Goal: Task Accomplishment & Management: Complete application form

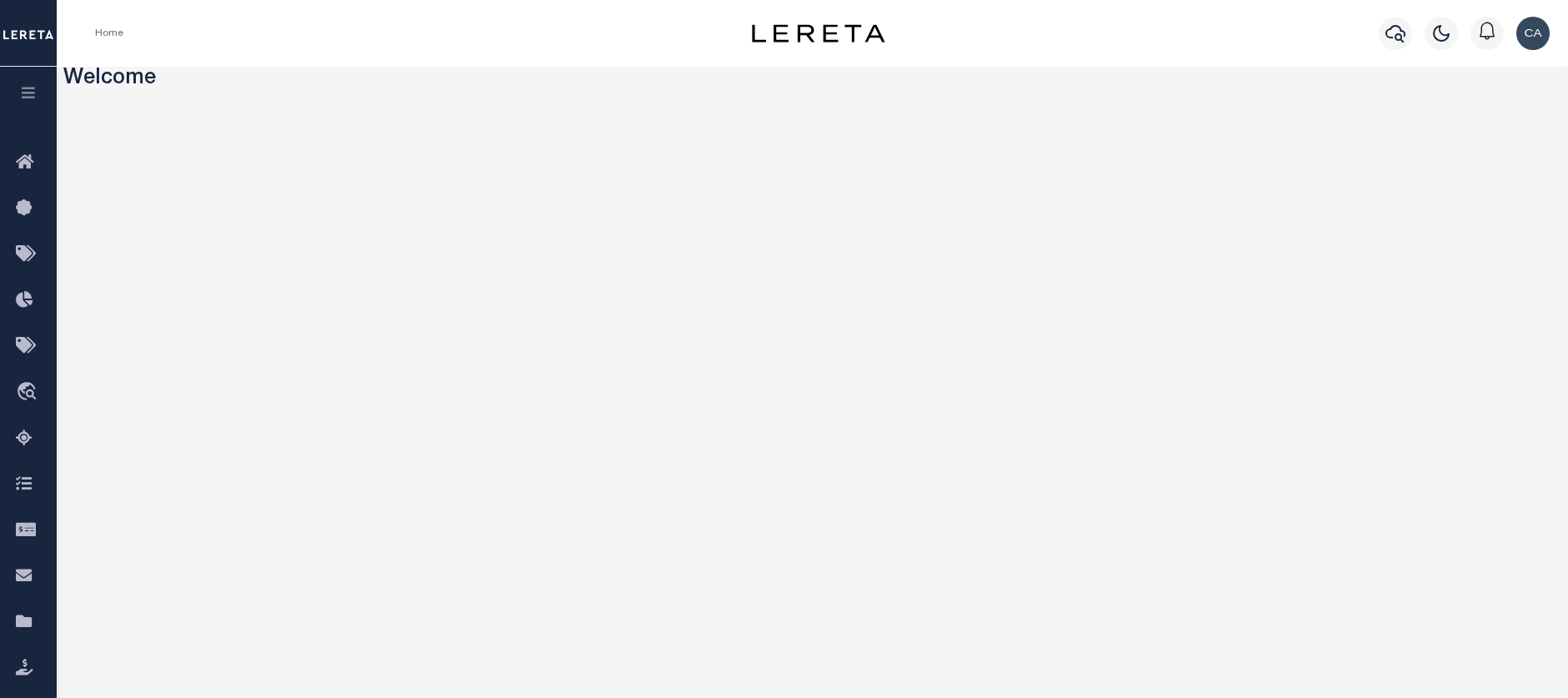
click at [43, 97] on button "button" at bounding box center [28, 94] width 57 height 57
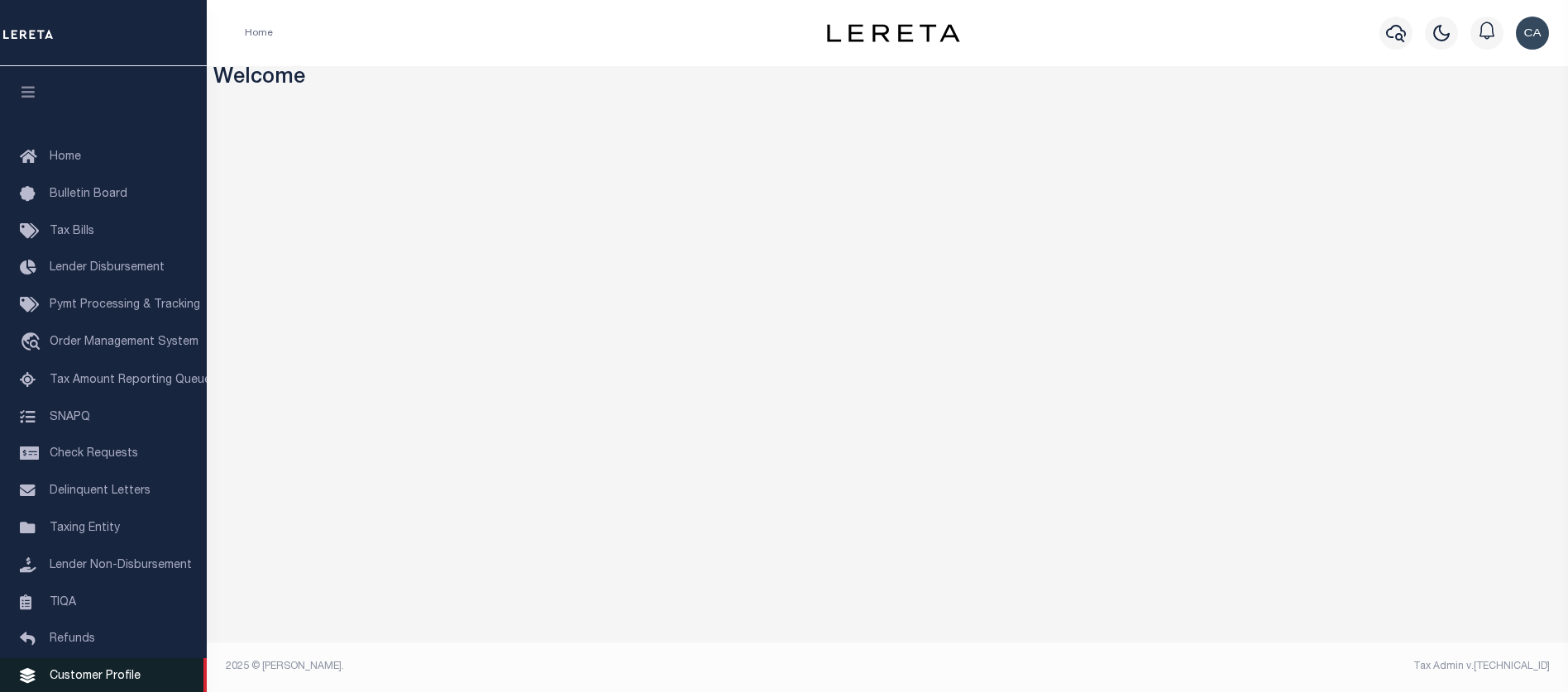
scroll to position [114, 0]
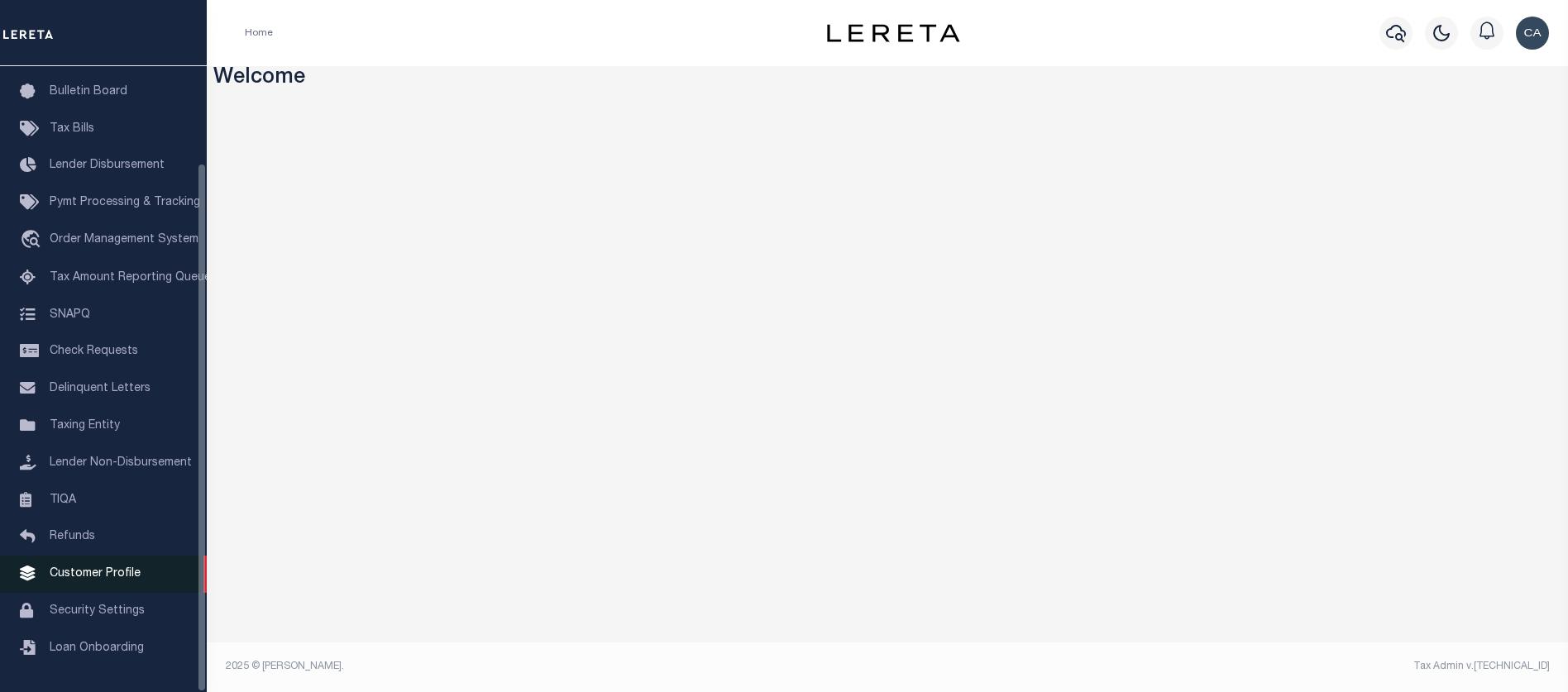
click at [145, 576] on link "Customer Profile" at bounding box center [103, 574] width 207 height 37
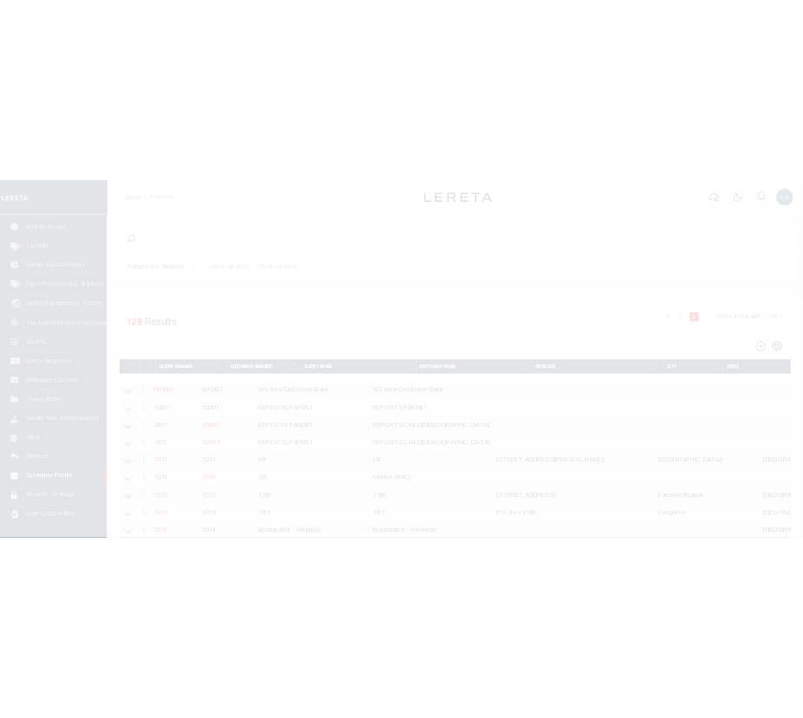
scroll to position [119, 0]
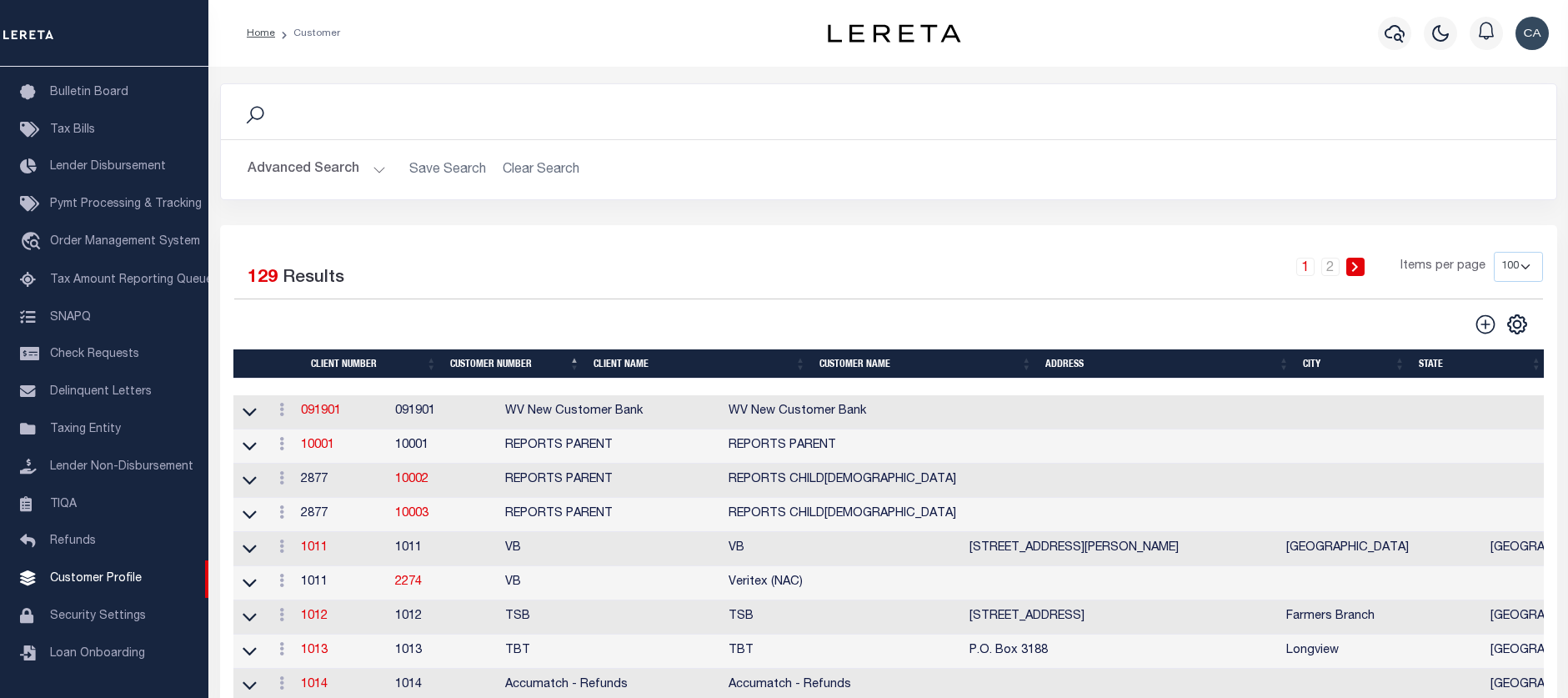
click at [303, 183] on button "Advanced Search" at bounding box center [317, 169] width 139 height 33
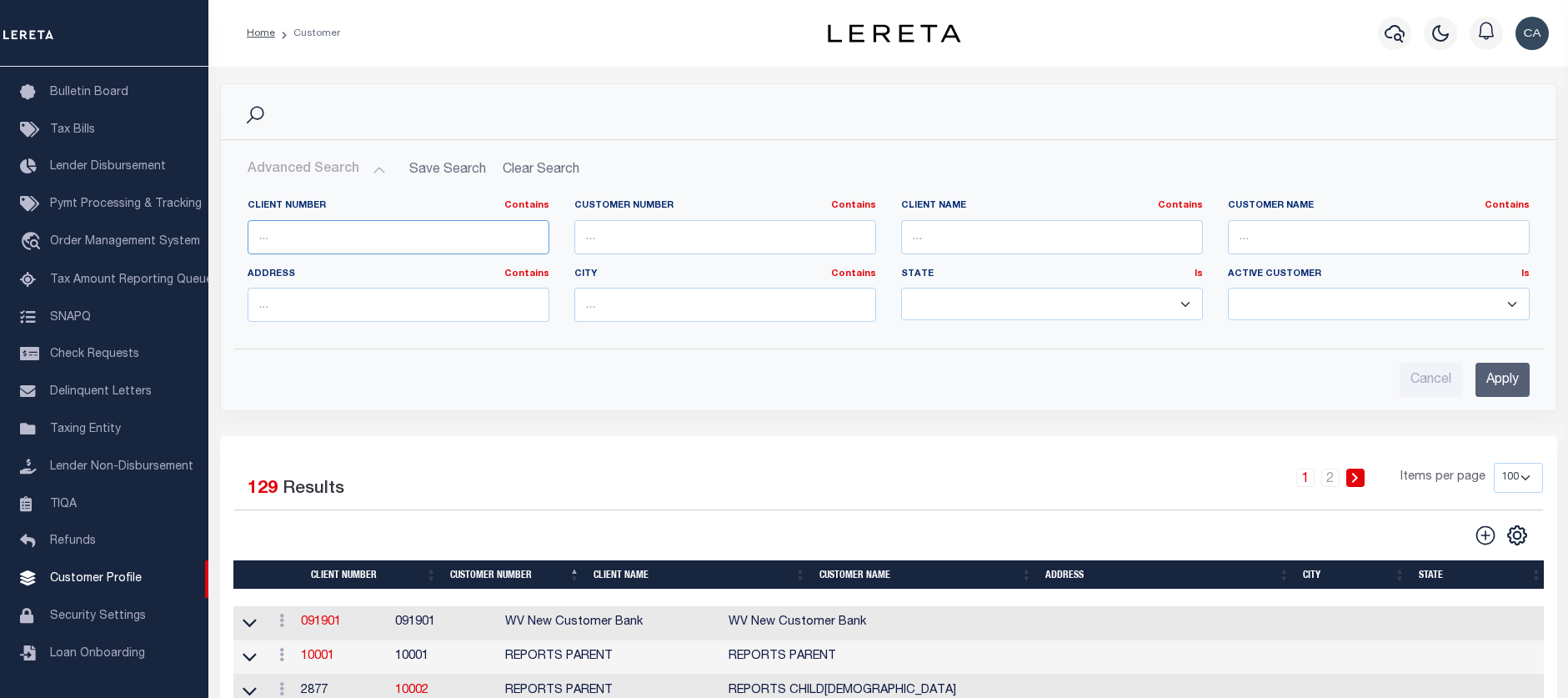
click at [421, 243] on input "text" at bounding box center [398, 238] width 302 height 35
type input "2170"
click at [1505, 383] on input "Apply" at bounding box center [1503, 380] width 54 height 35
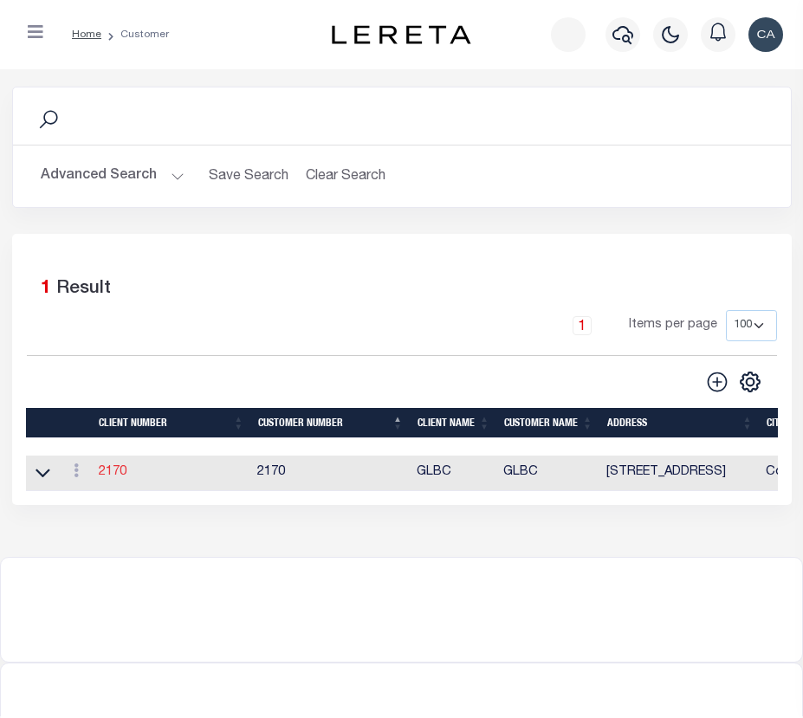
click at [115, 473] on link "2170" at bounding box center [113, 472] width 28 height 12
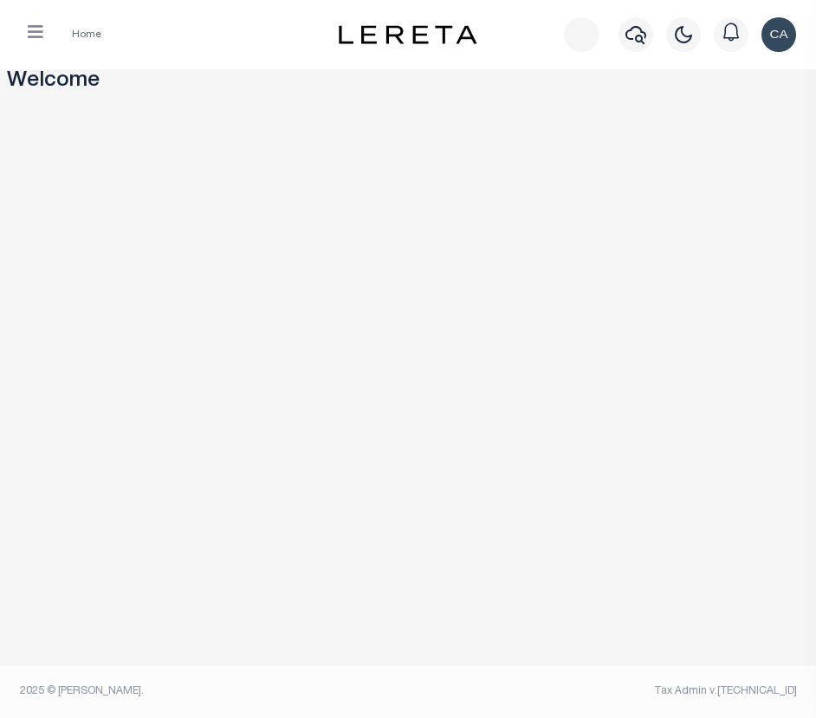
click at [36, 35] on icon "button" at bounding box center [36, 31] width 16 height 17
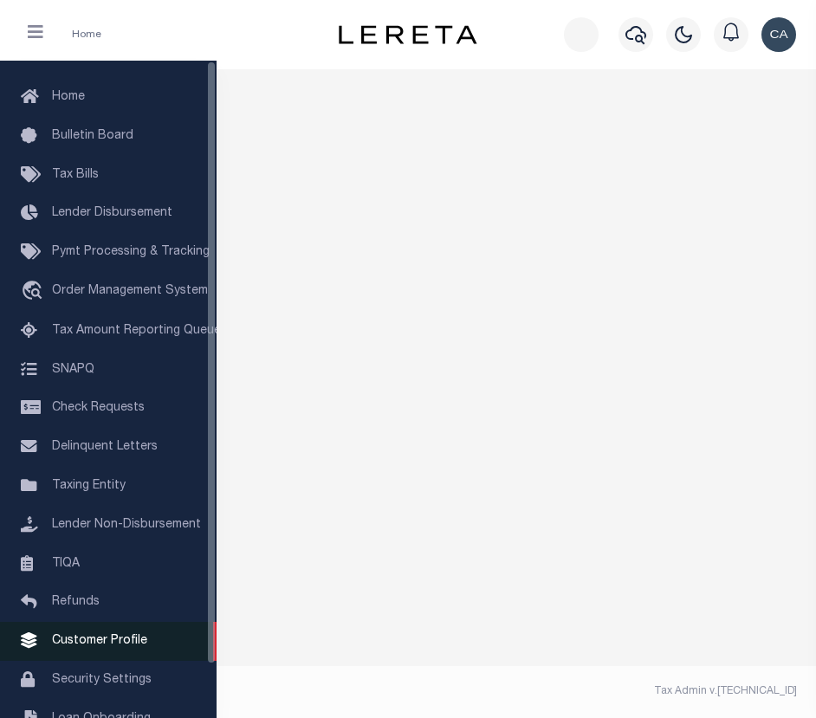
click at [139, 647] on span "Customer Profile" at bounding box center [99, 641] width 95 height 12
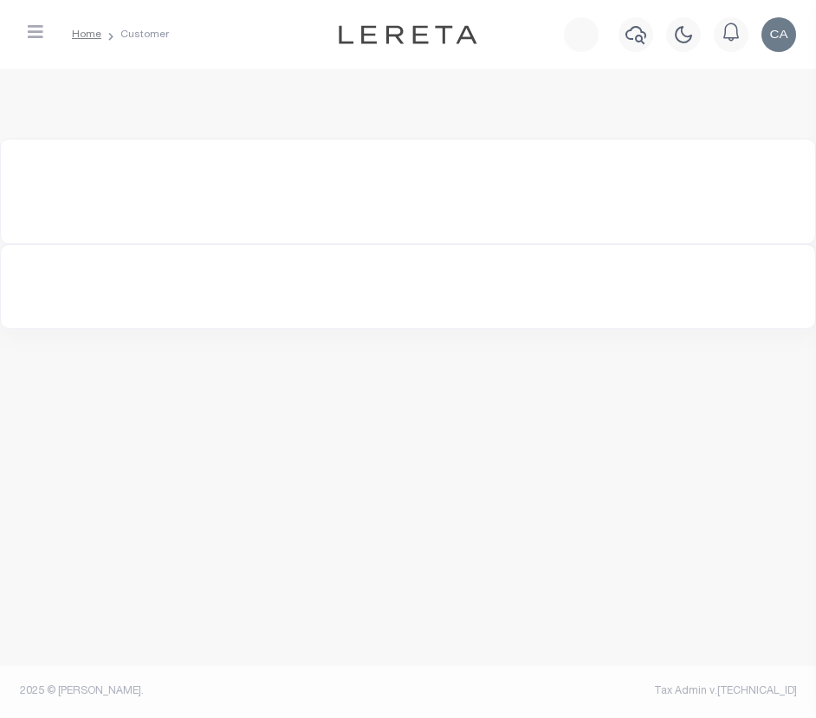
select select "2170"
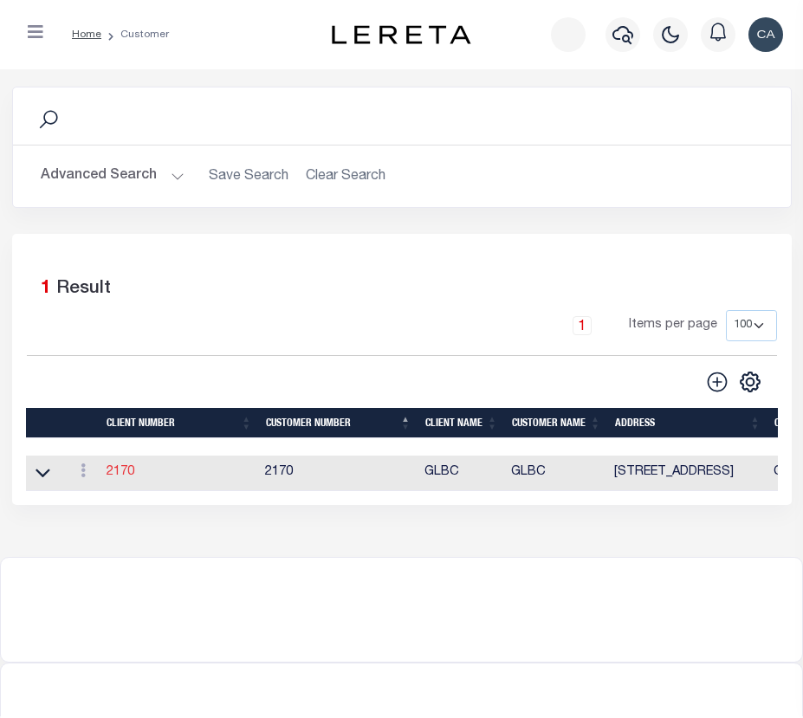
click at [115, 476] on link "2170" at bounding box center [121, 472] width 28 height 12
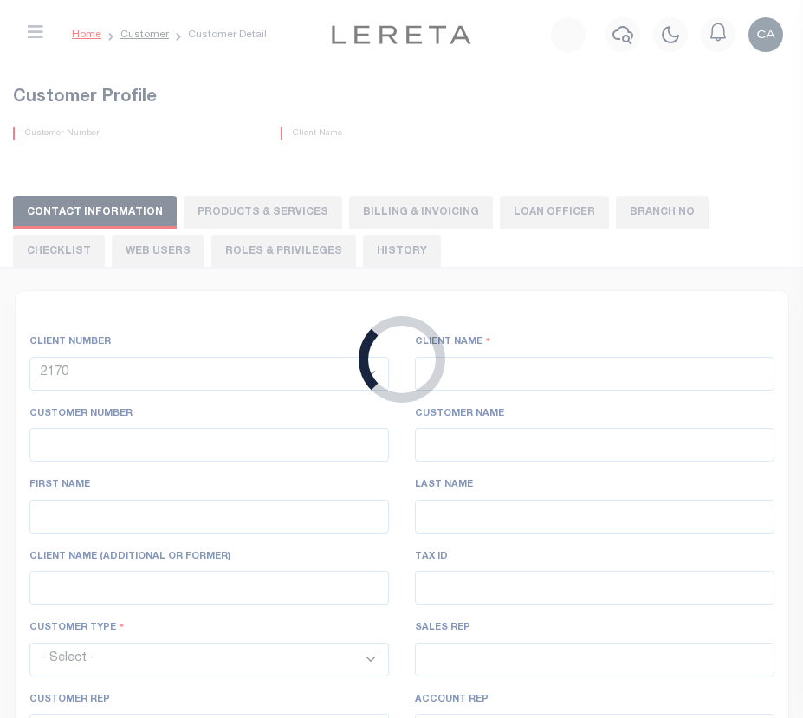
type input "GLBC"
type input "2170"
type input "GLBC"
type input "Becky"
type input "Mathson"
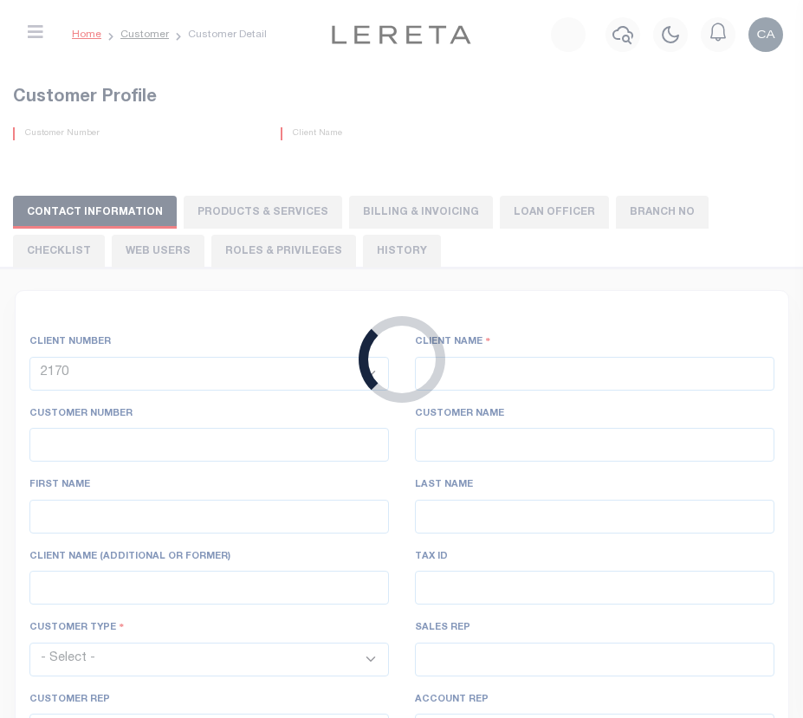
select select "Commercial"
type input "Barbara Kendrick"
type input "Debbie Vecellio"
checkbox input "true"
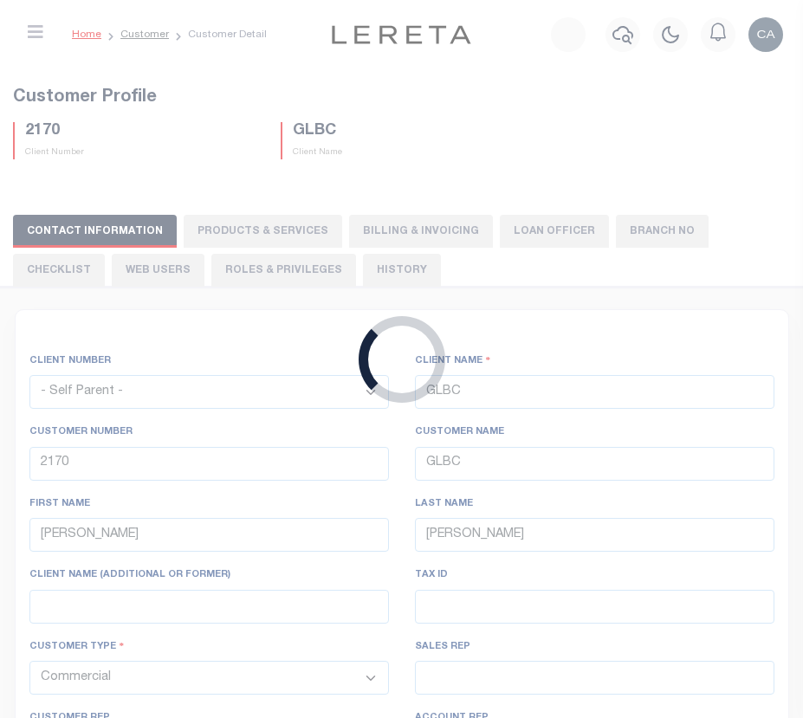
select select "2473"
type input "CROSSROADS BANK"
type input "66525"
type input "CROSSROADS BANK"
type input "AKA FIRST STATE BANK - YOAKUM"
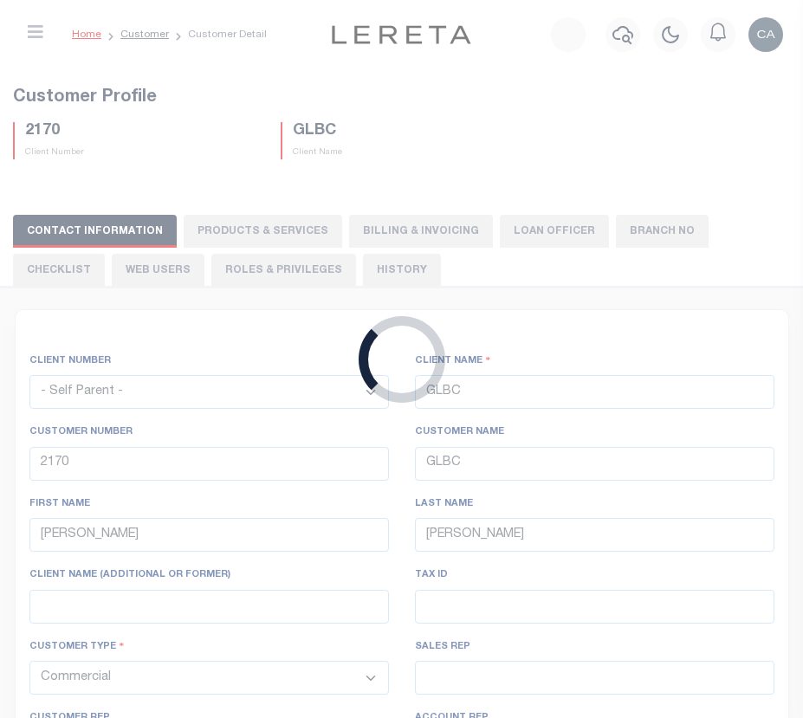
select select "Mixed Portfolio"
type input "INS1"
type input "CUSTOMER SERVICE"
type input "06/15/2006"
select select
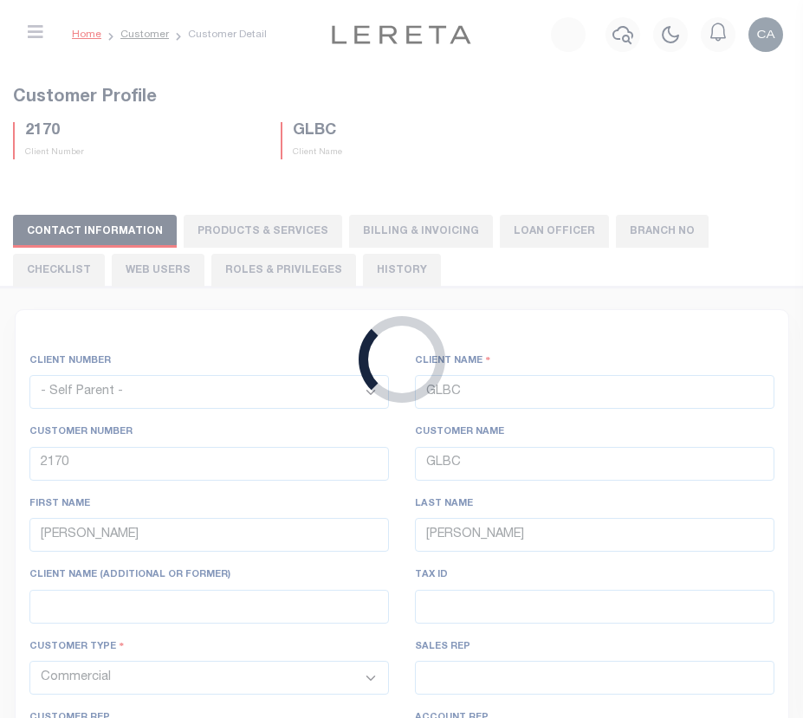
checkbox input "false"
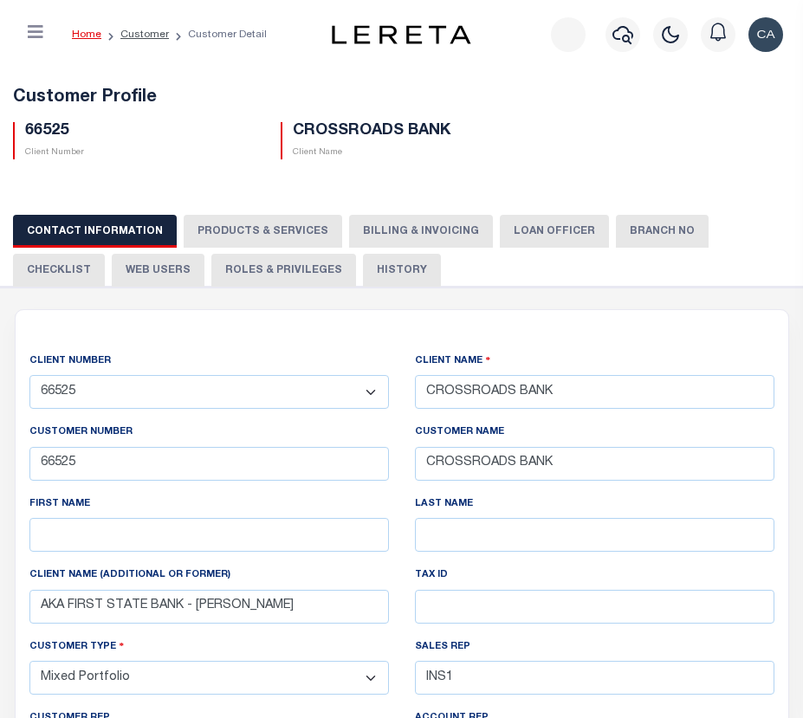
select select "2479"
type input "FIRST STATE BANK OF FORREST"
type input "66595"
type input "FIRST STATE BANK OF FORREST"
type input "INS3 ,INS3"
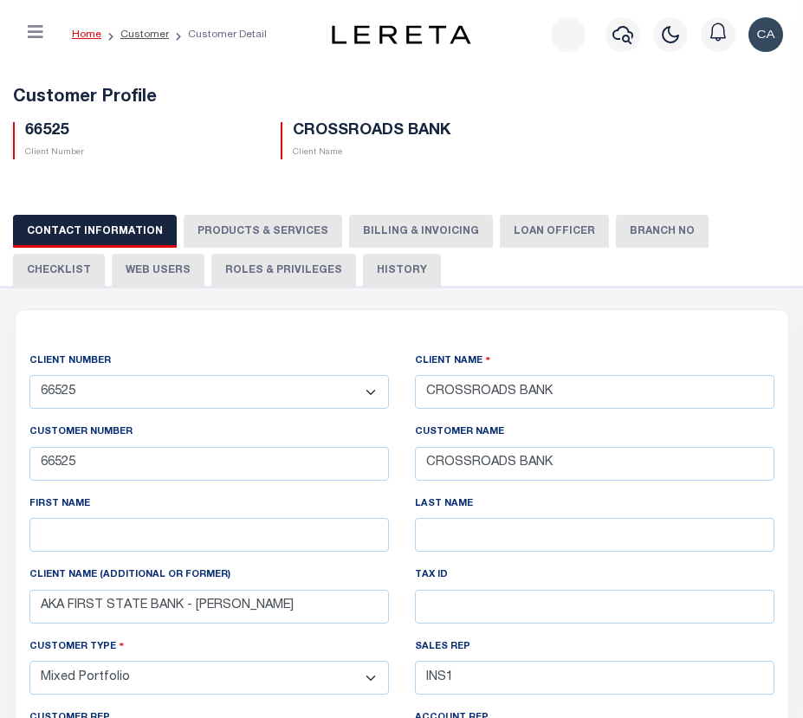
type input "ANTHONY TARGHETTA"
type input "11/02/2006"
select select
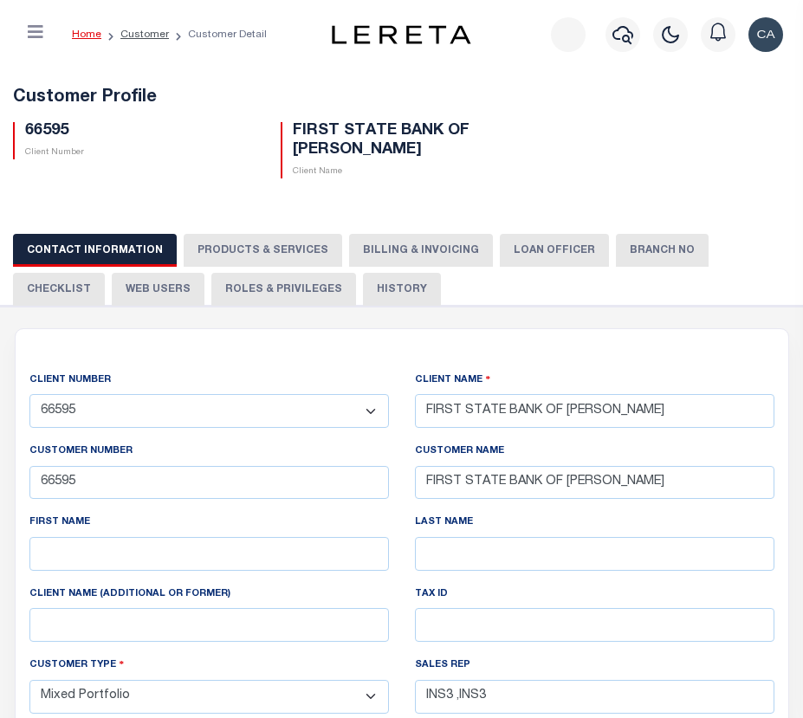
select select "2475"
type input "CAPITAL CERTIFIED DEVELOPMENT CORP"
type input "99097"
type input "CAPITAL CERTIFIED DEVELOPMENT CORP"
type input "INS1 ,INS1"
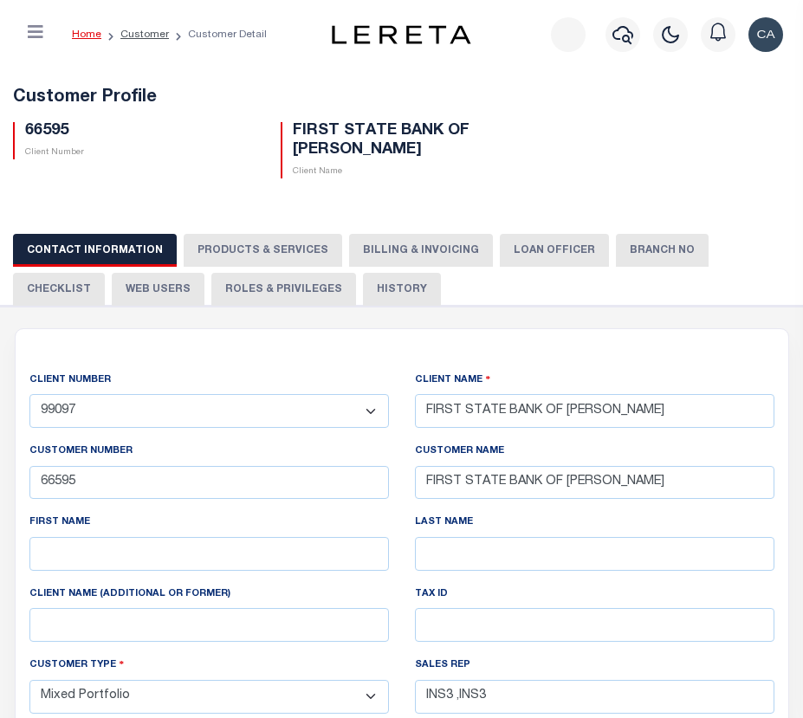
type input "09/18/2006"
select select
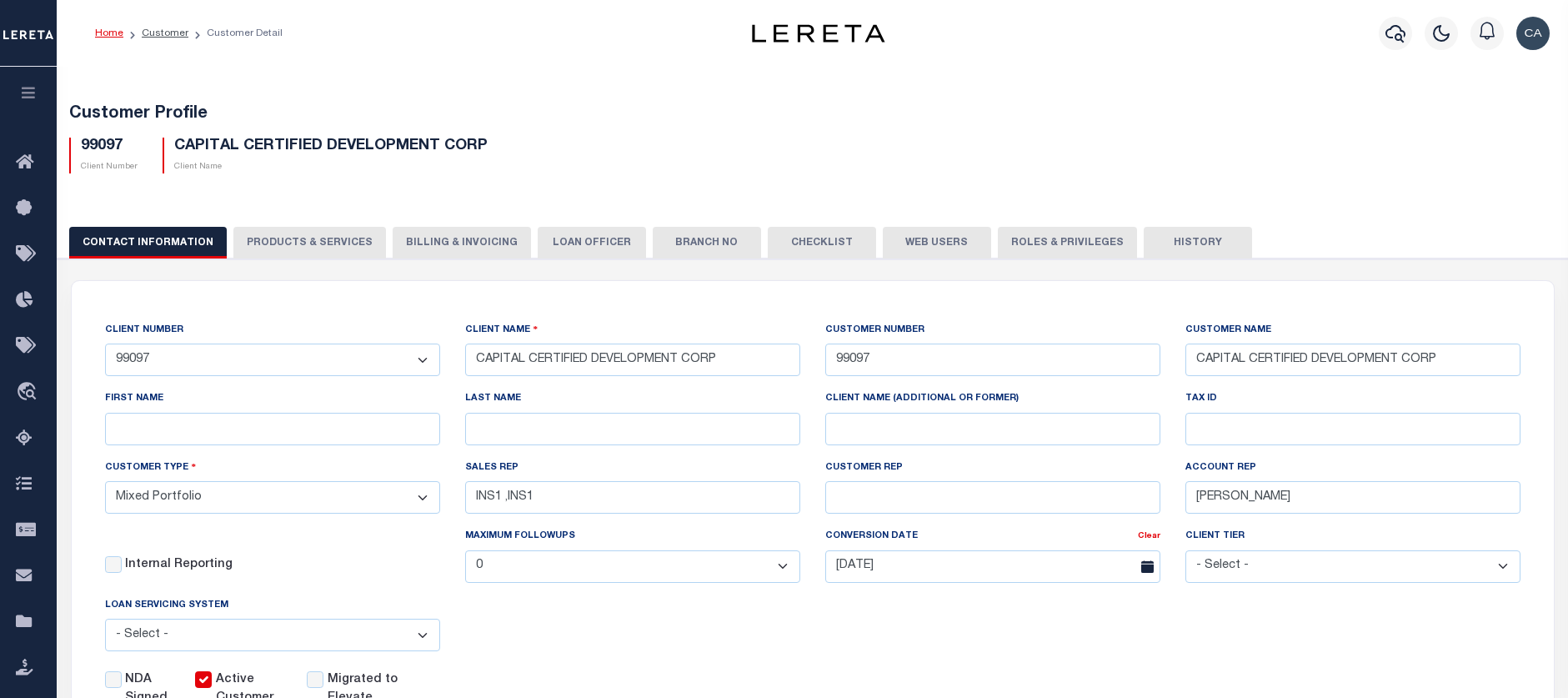
click at [758, 690] on div "NDA Signed Active Customer Migrated to Elevate" at bounding box center [800, 685] width 1441 height 43
